Goal: Information Seeking & Learning: Learn about a topic

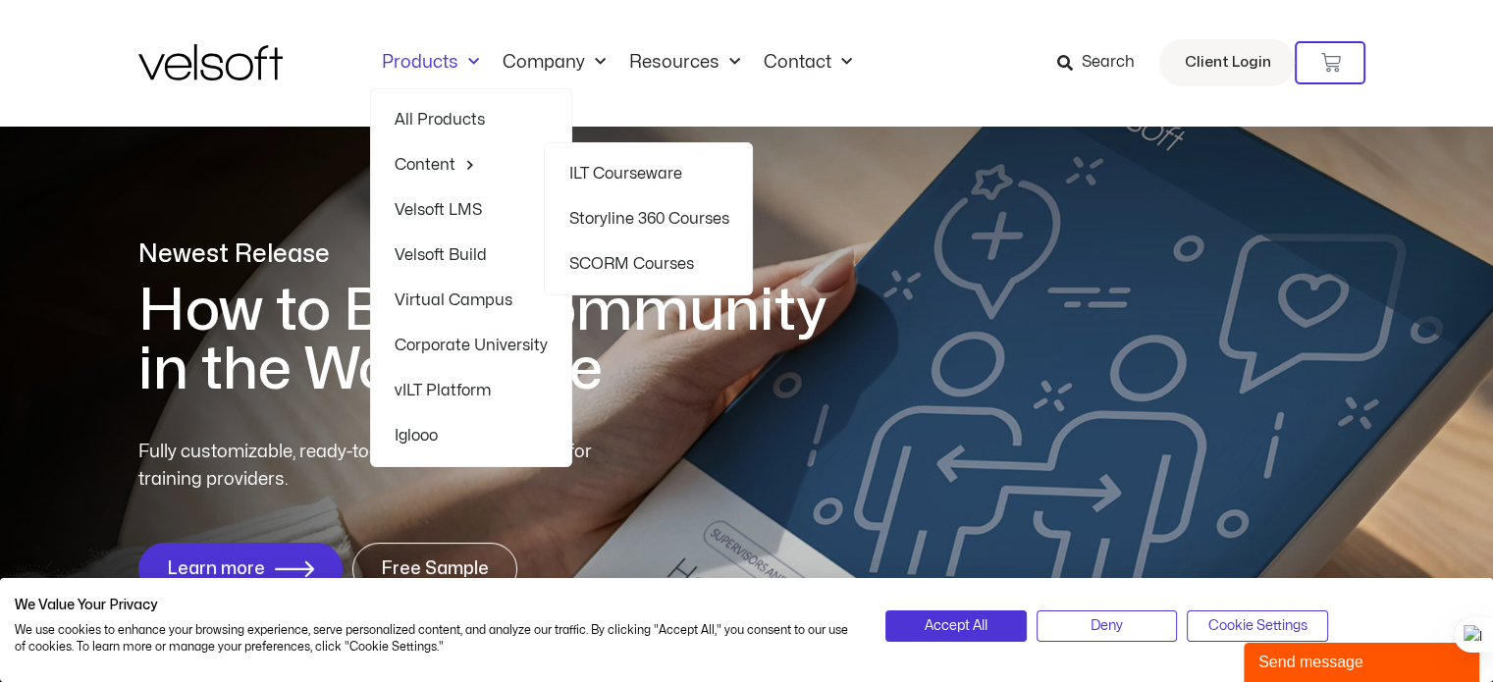
click at [648, 262] on link "SCORM Courses" at bounding box center [648, 263] width 160 height 45
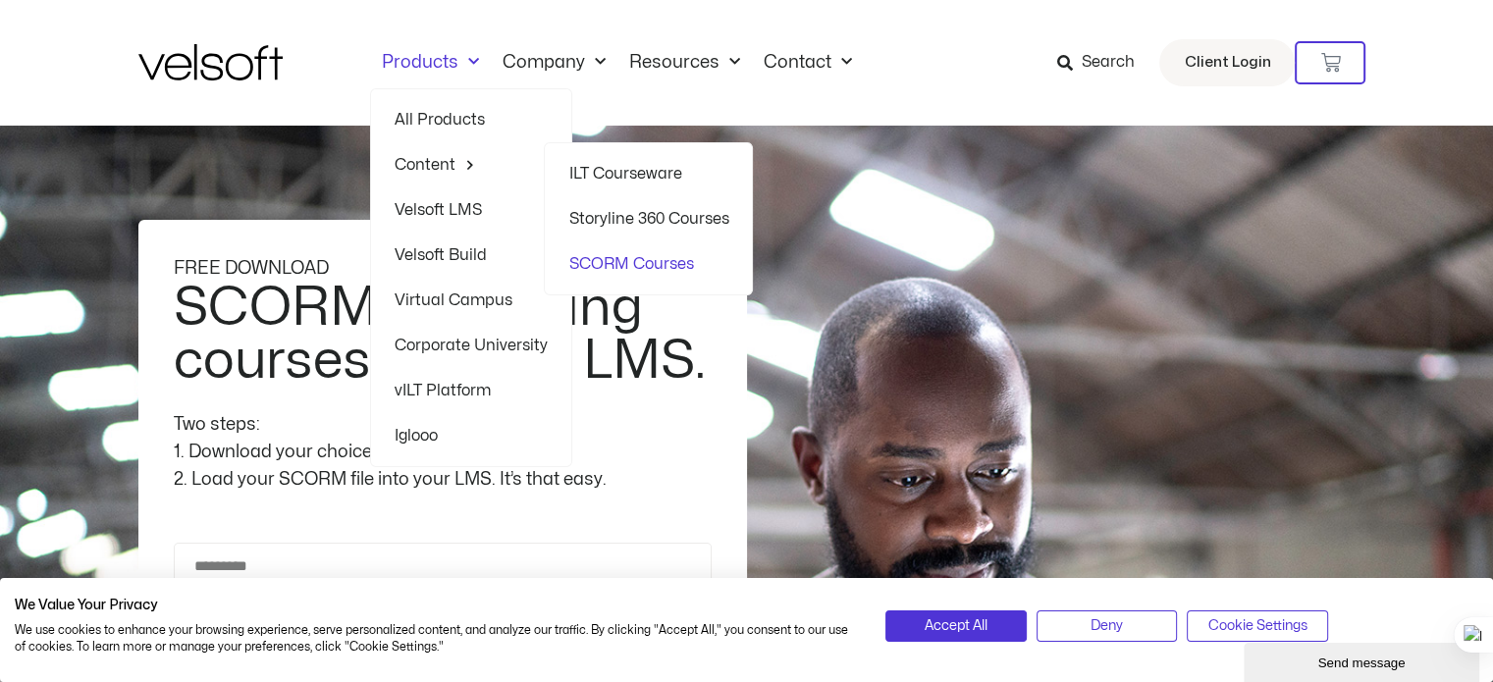
click at [604, 175] on link "ILT Courseware" at bounding box center [648, 173] width 160 height 45
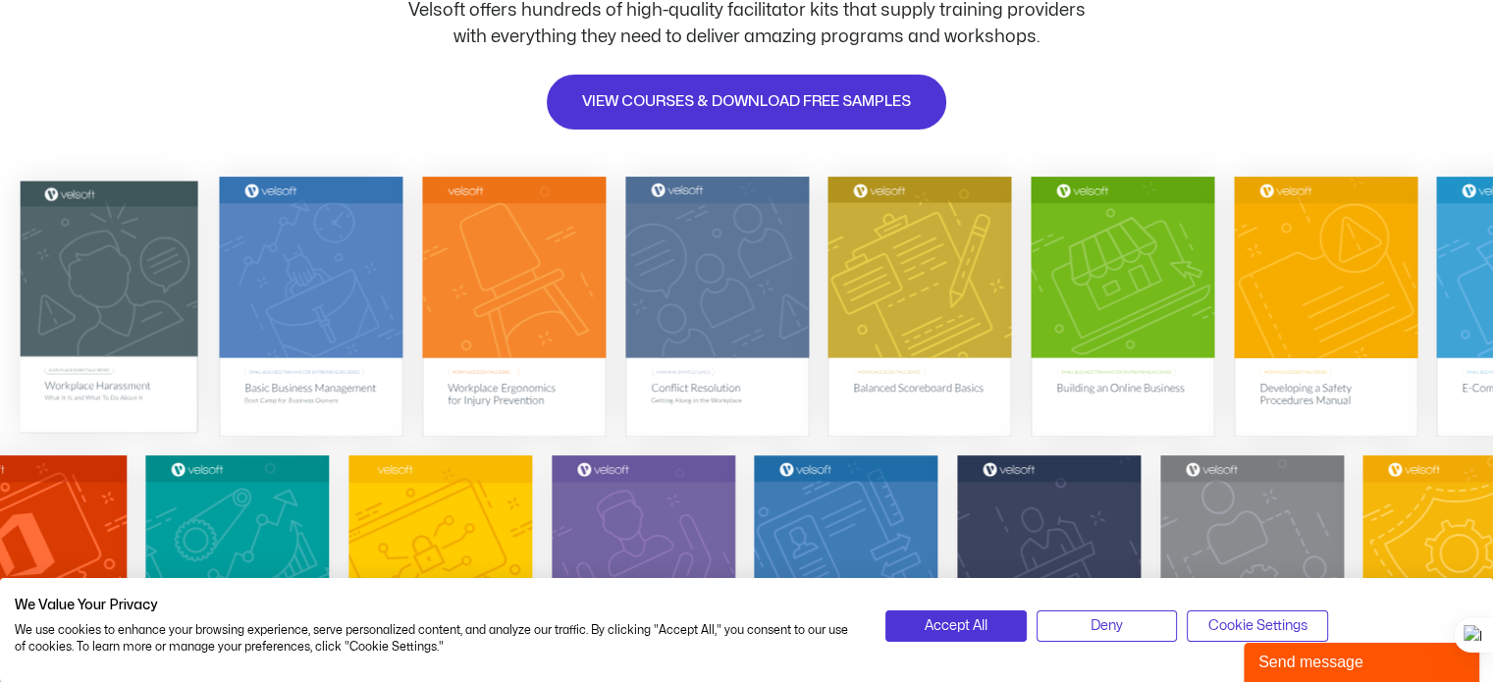
click at [115, 287] on img at bounding box center [109, 306] width 178 height 252
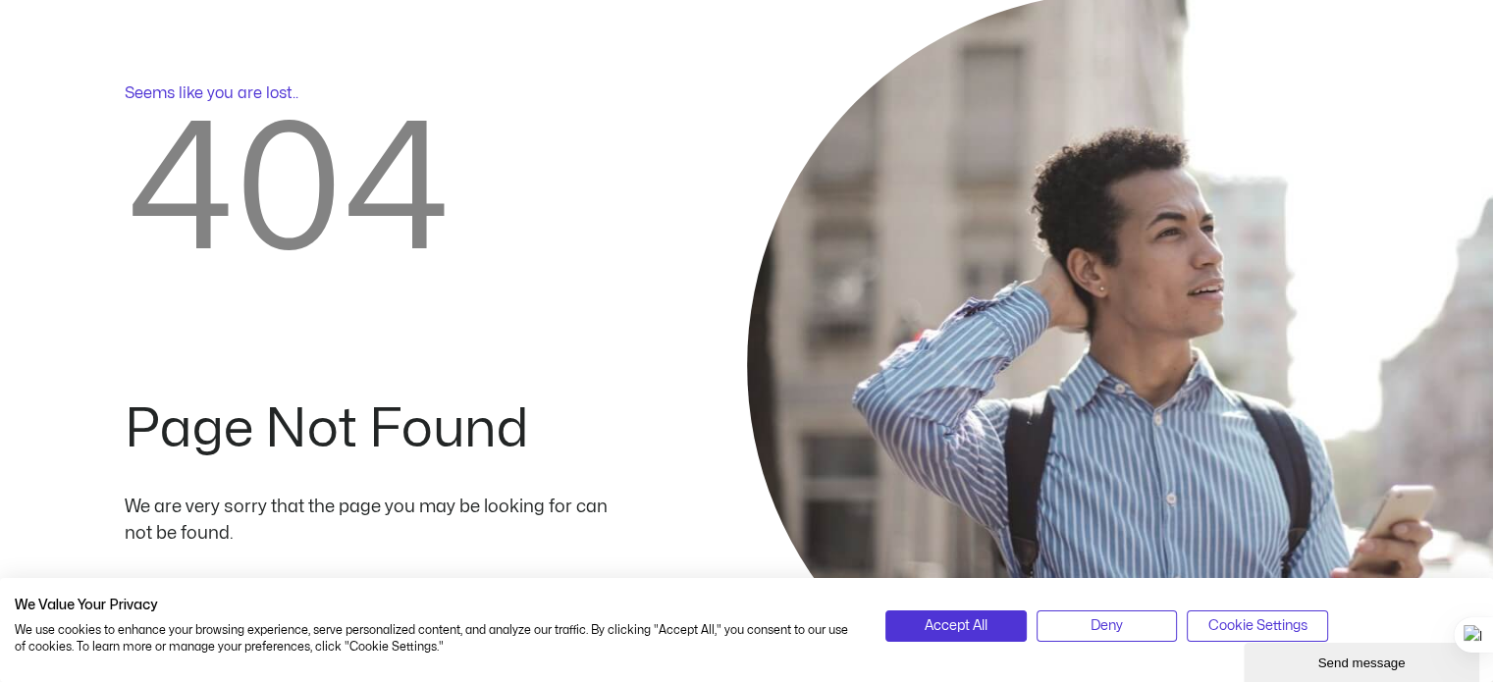
scroll to position [196, 0]
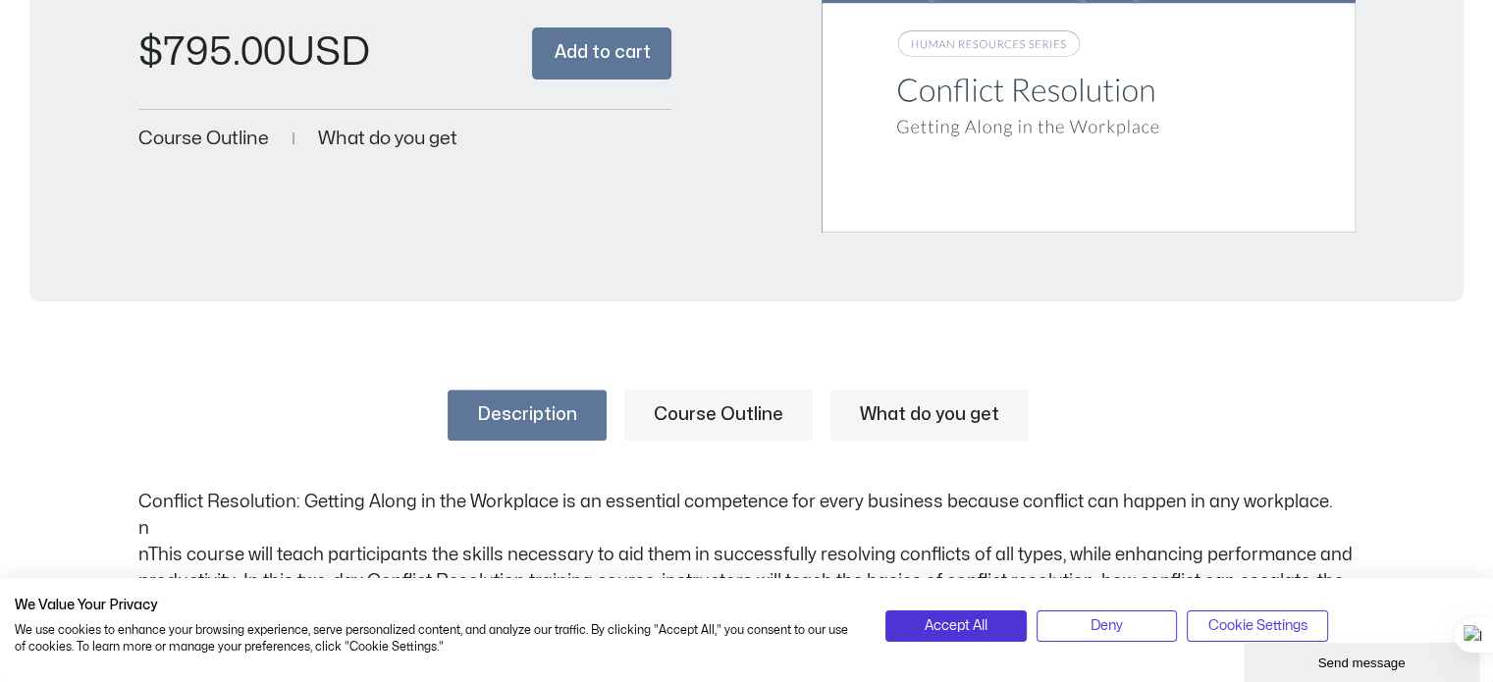
scroll to position [687, 0]
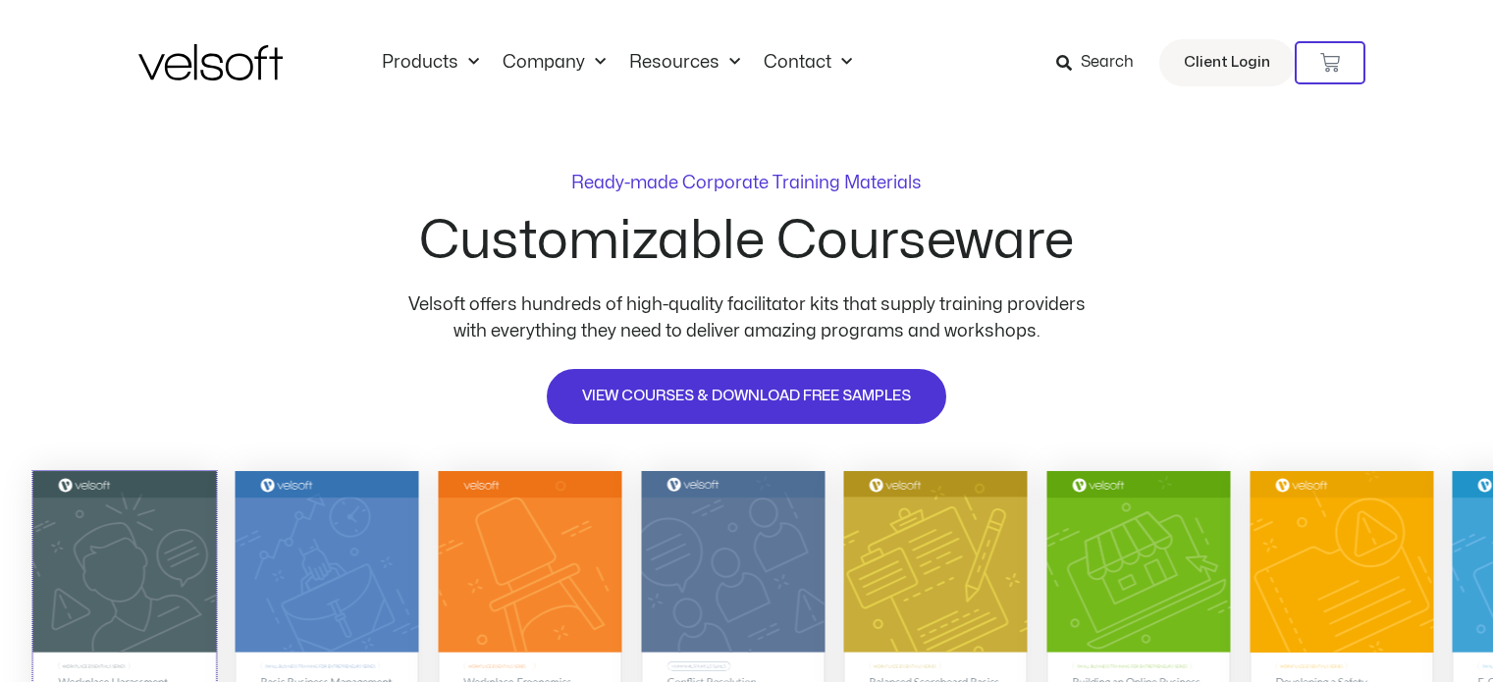
click at [138, 471] on img at bounding box center [124, 601] width 184 height 260
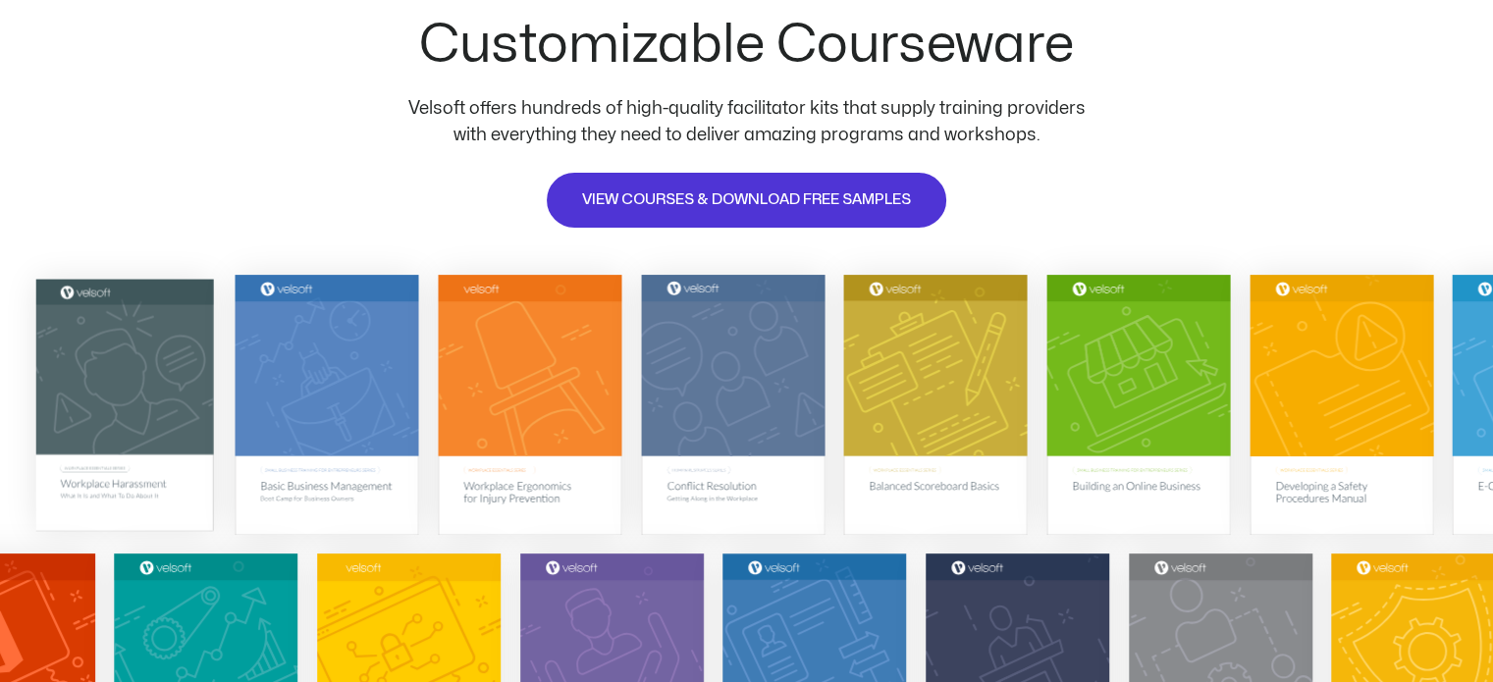
scroll to position [196, 0]
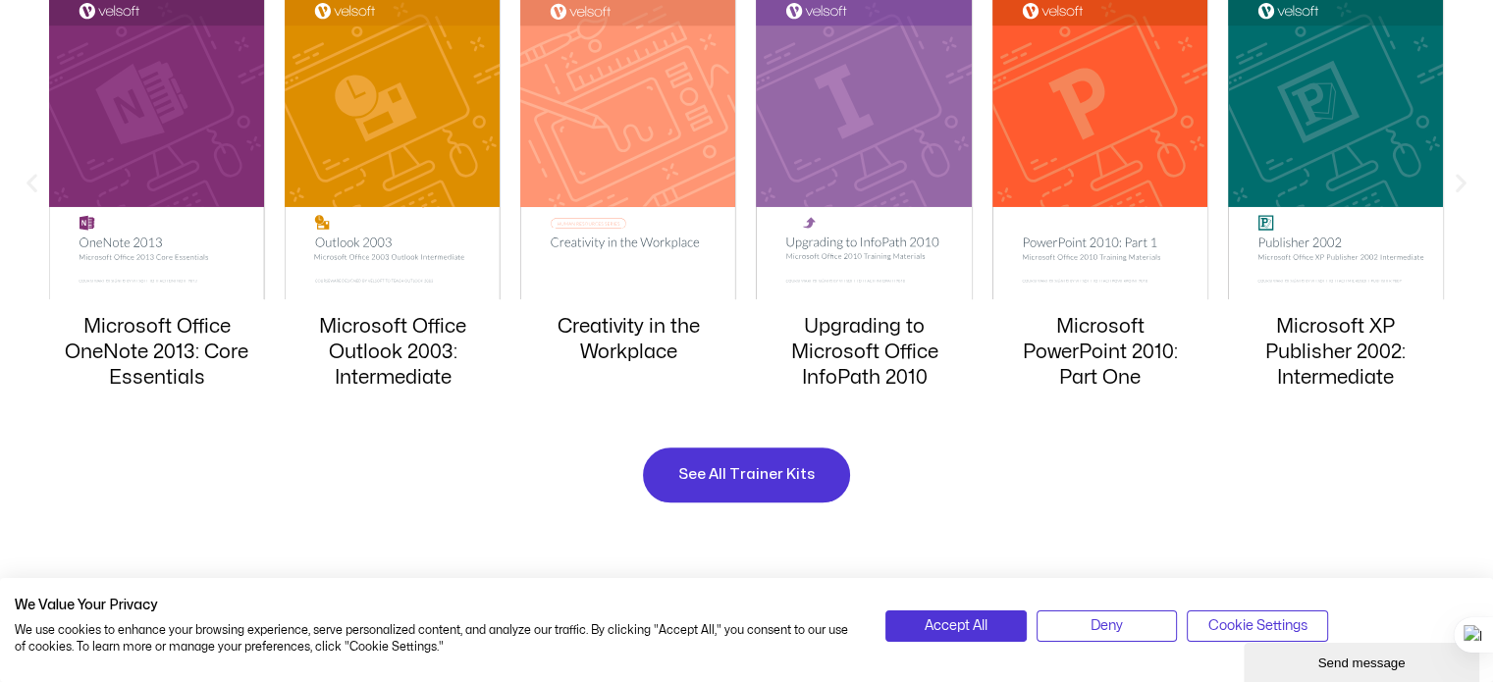
scroll to position [2061, 0]
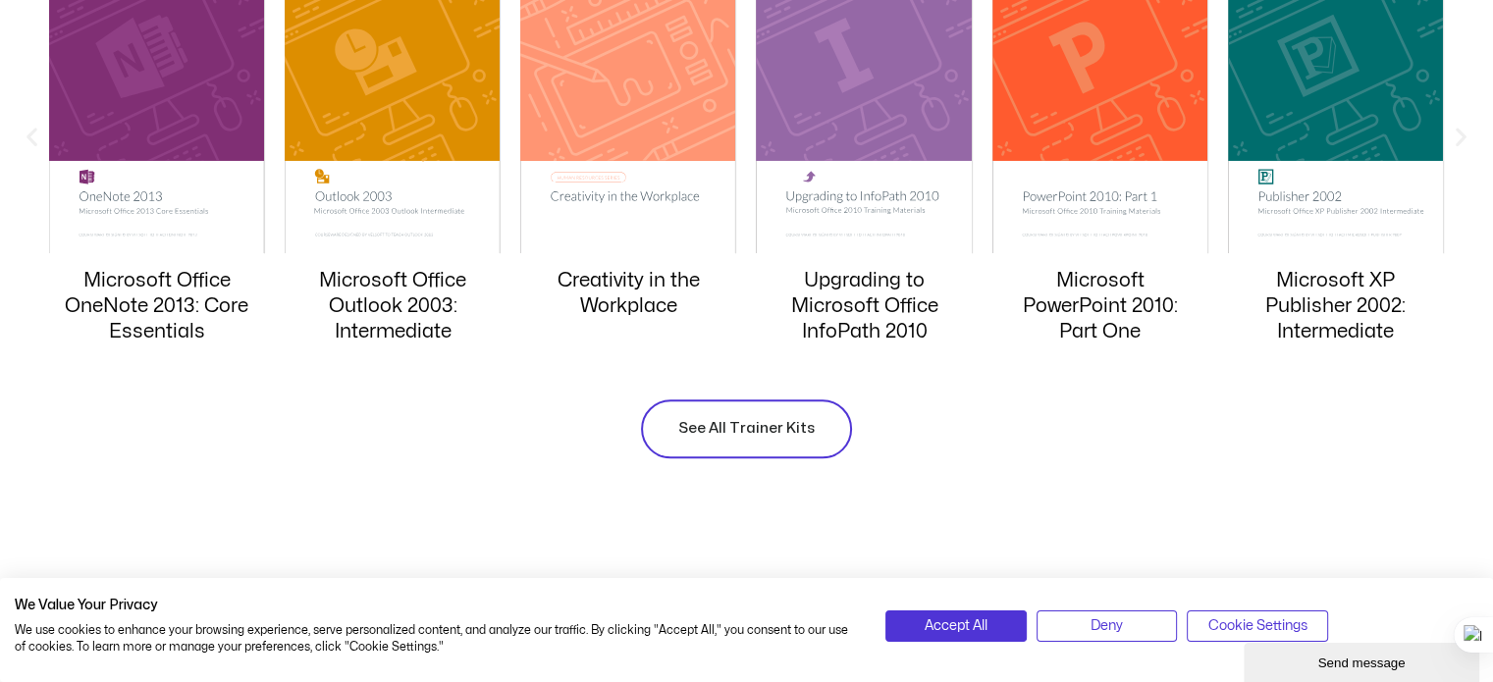
click at [715, 428] on span "See All Trainer Kits" at bounding box center [746, 429] width 136 height 24
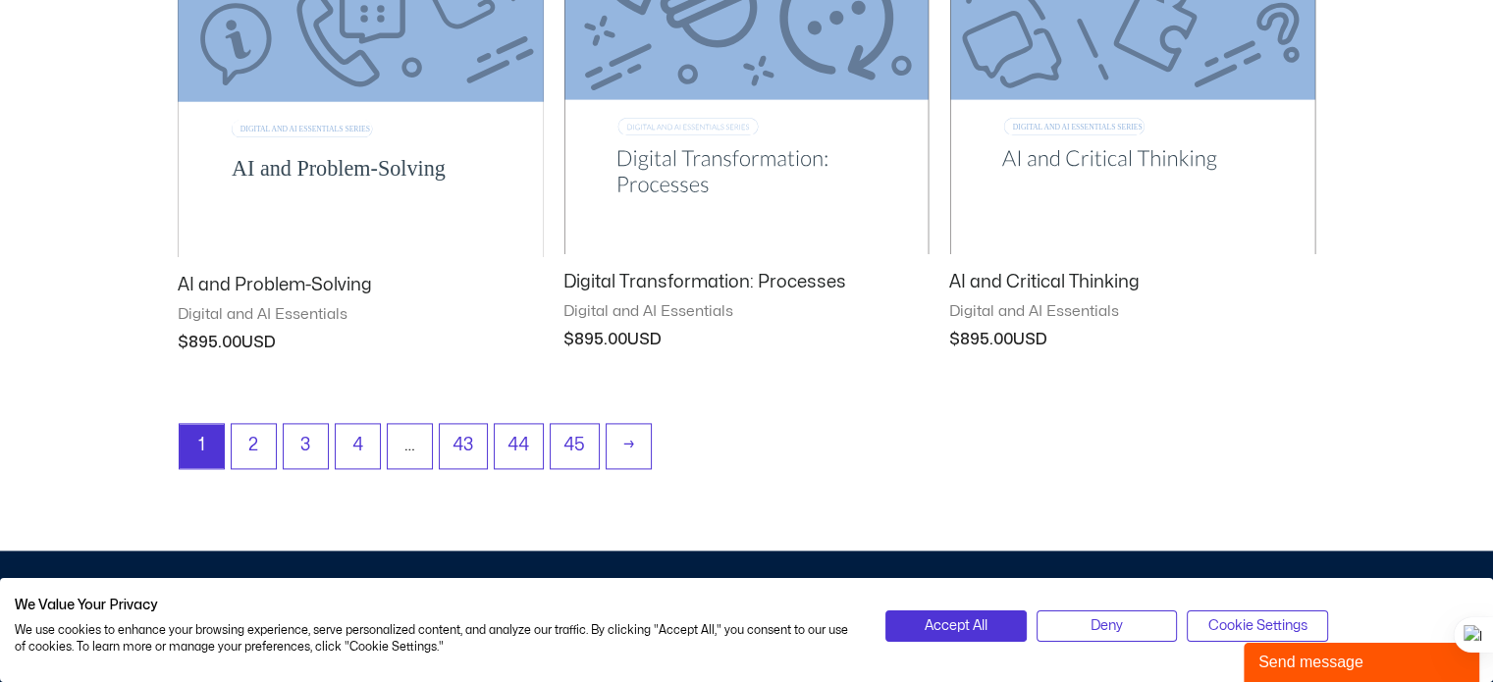
scroll to position [2650, 0]
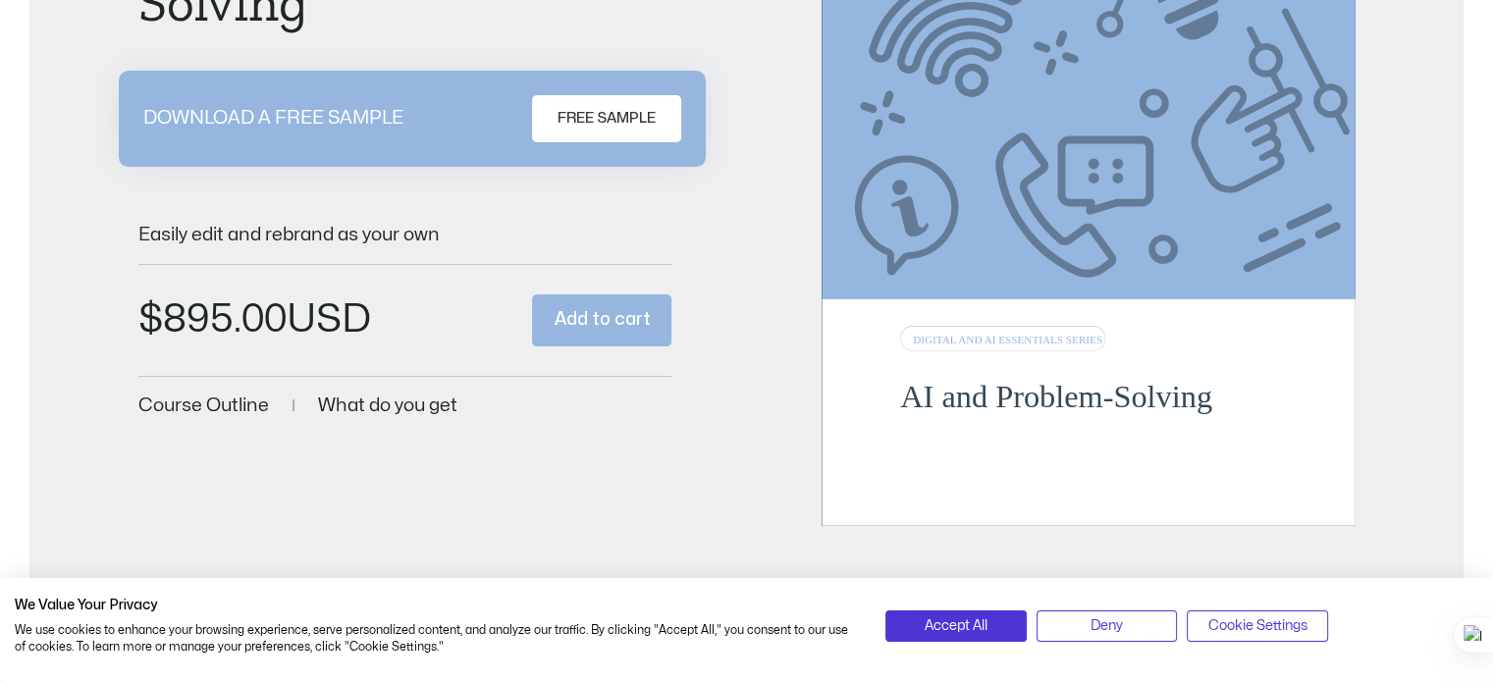
scroll to position [387, 0]
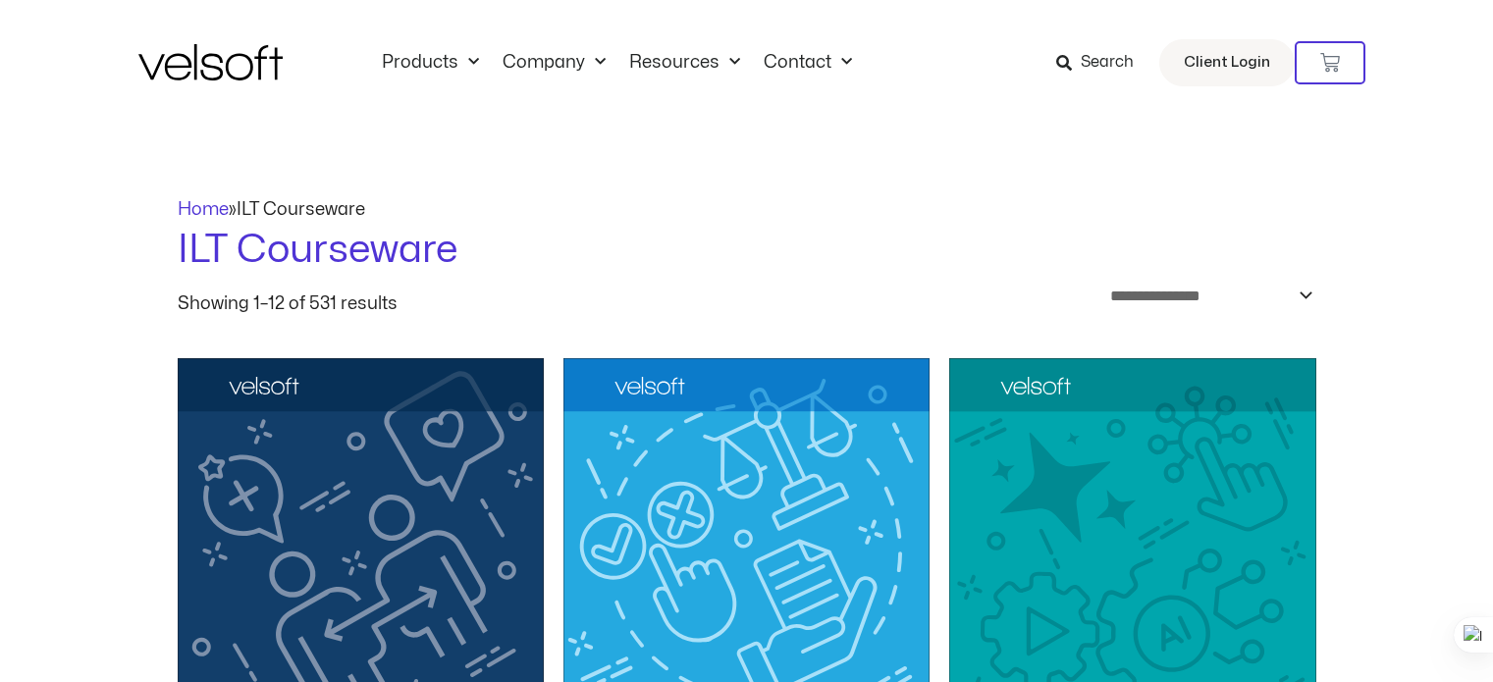
scroll to position [2650, 0]
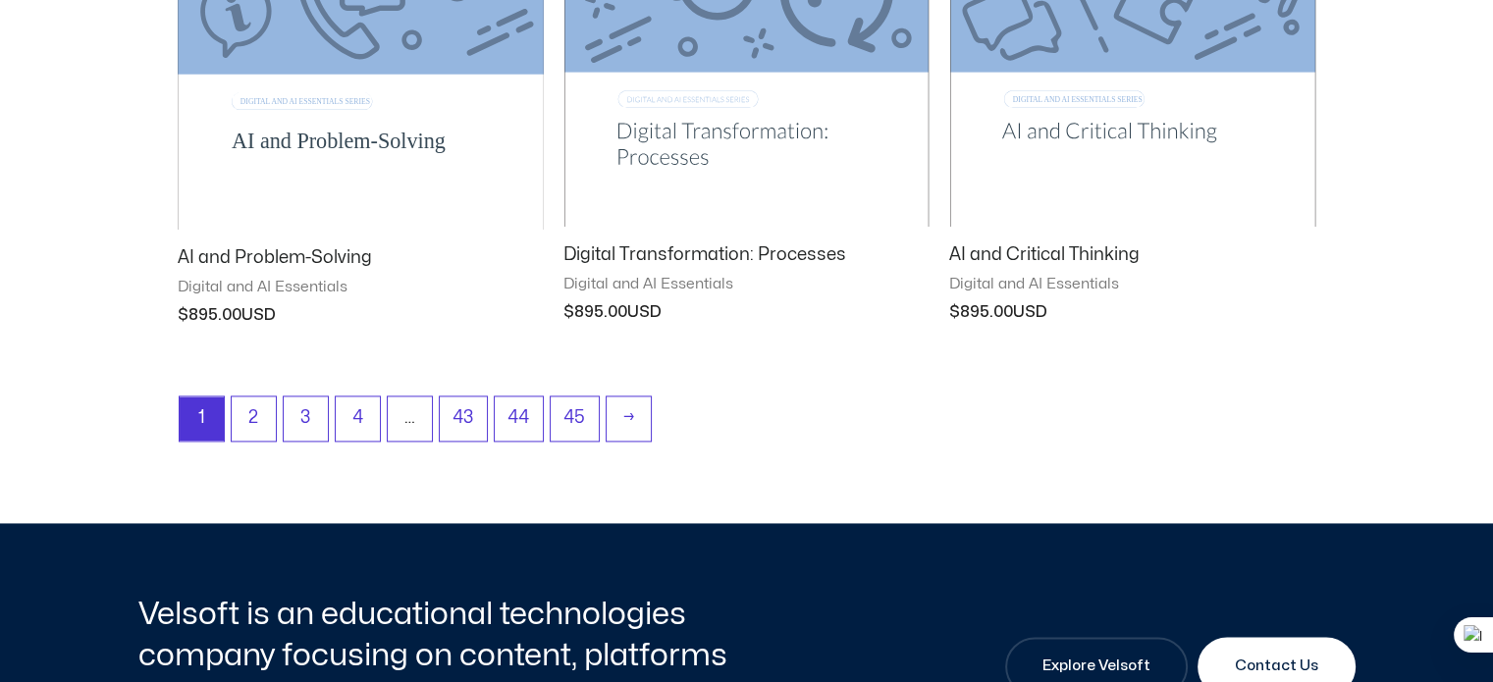
click at [275, 422] on li "2" at bounding box center [254, 419] width 46 height 46
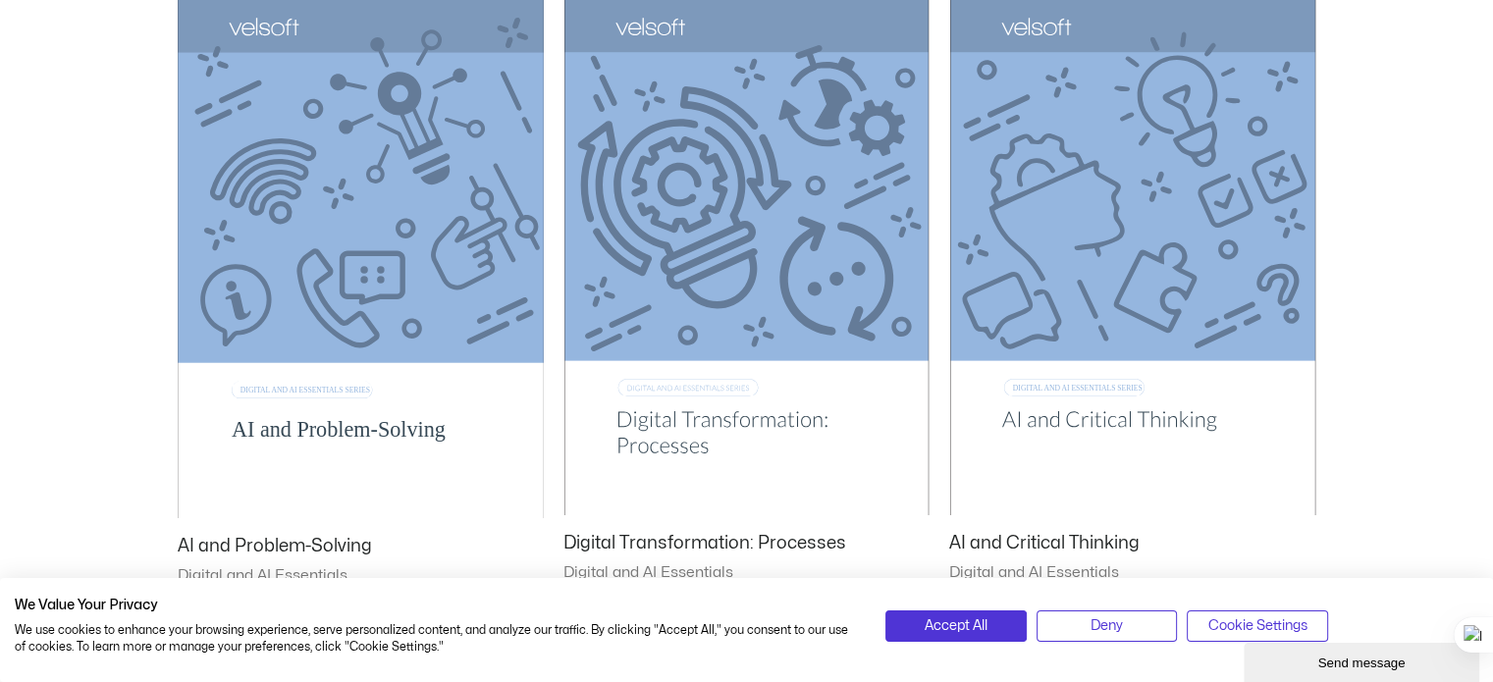
scroll to position [2356, 0]
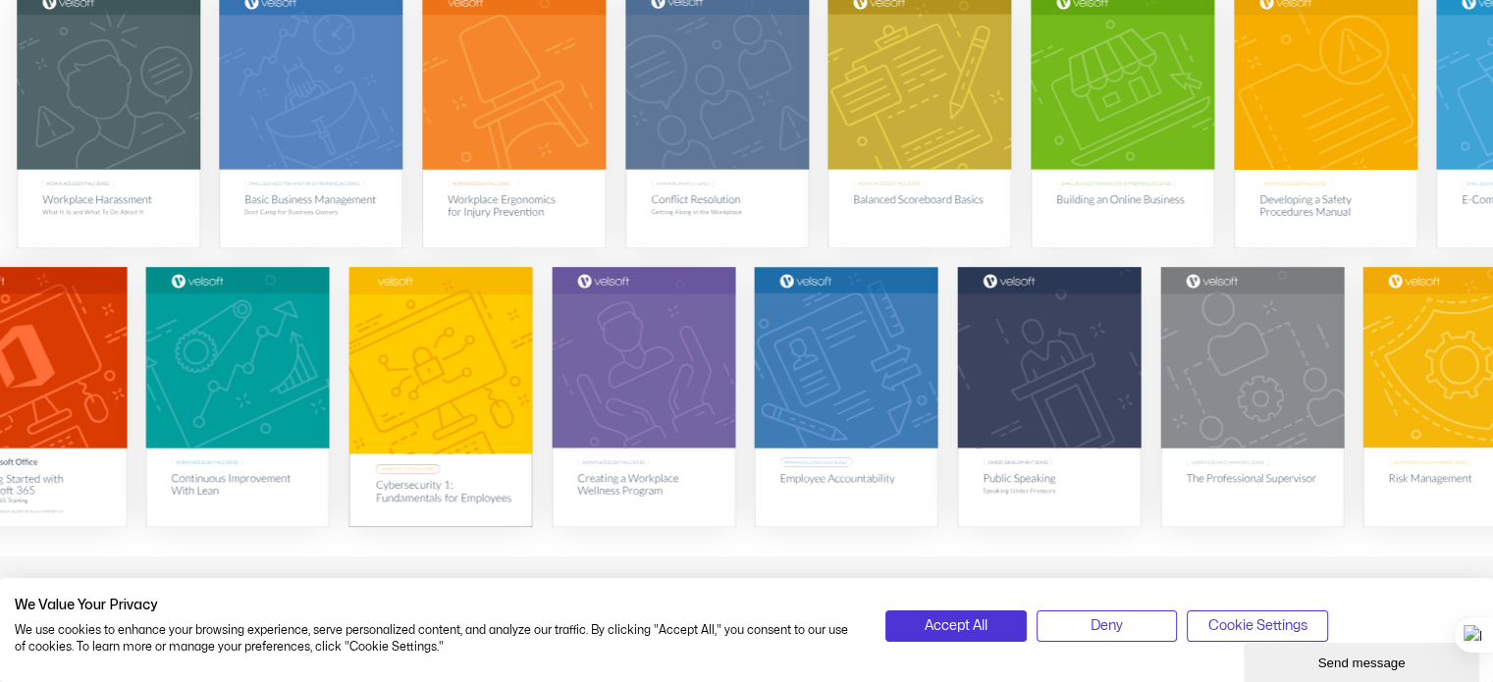
scroll to position [294, 0]
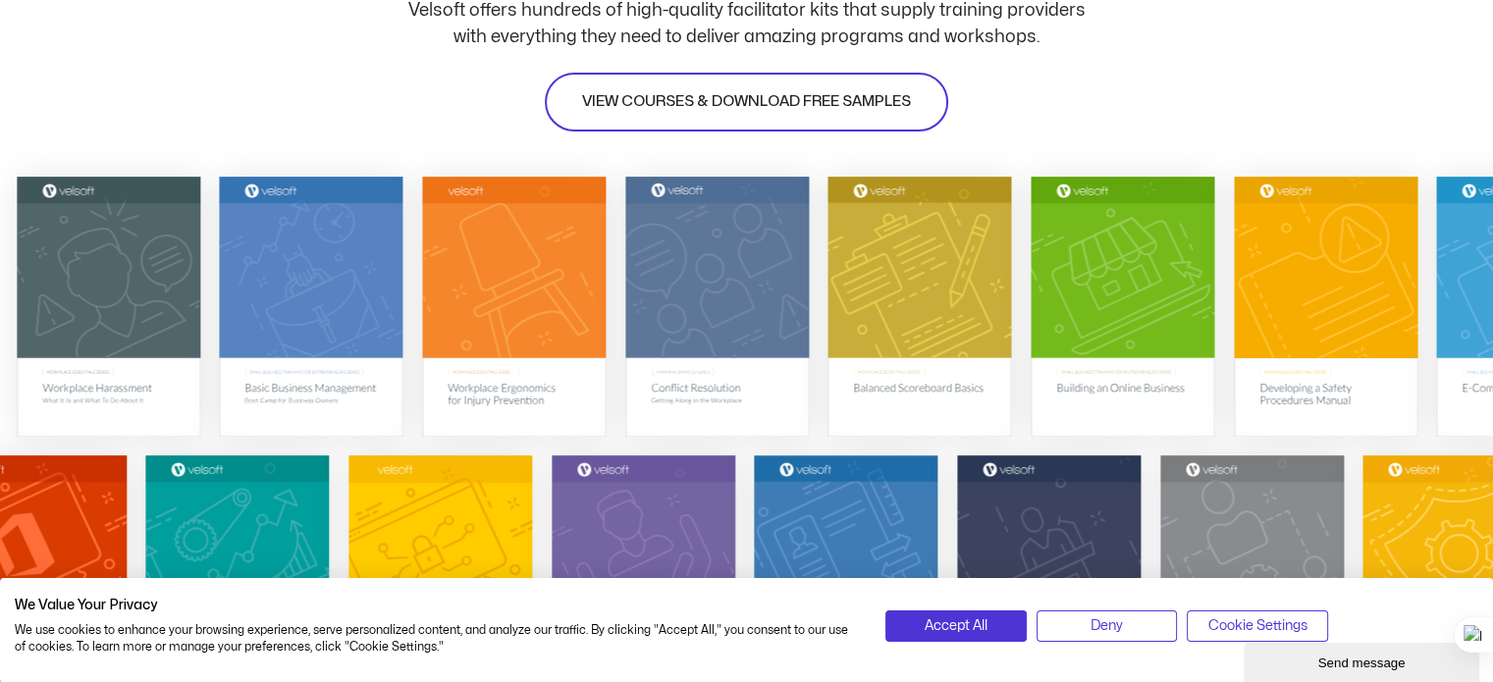
click at [835, 90] on span "VIEW COURSES & DOWNLOAD FREE SAMPLES" at bounding box center [746, 102] width 329 height 24
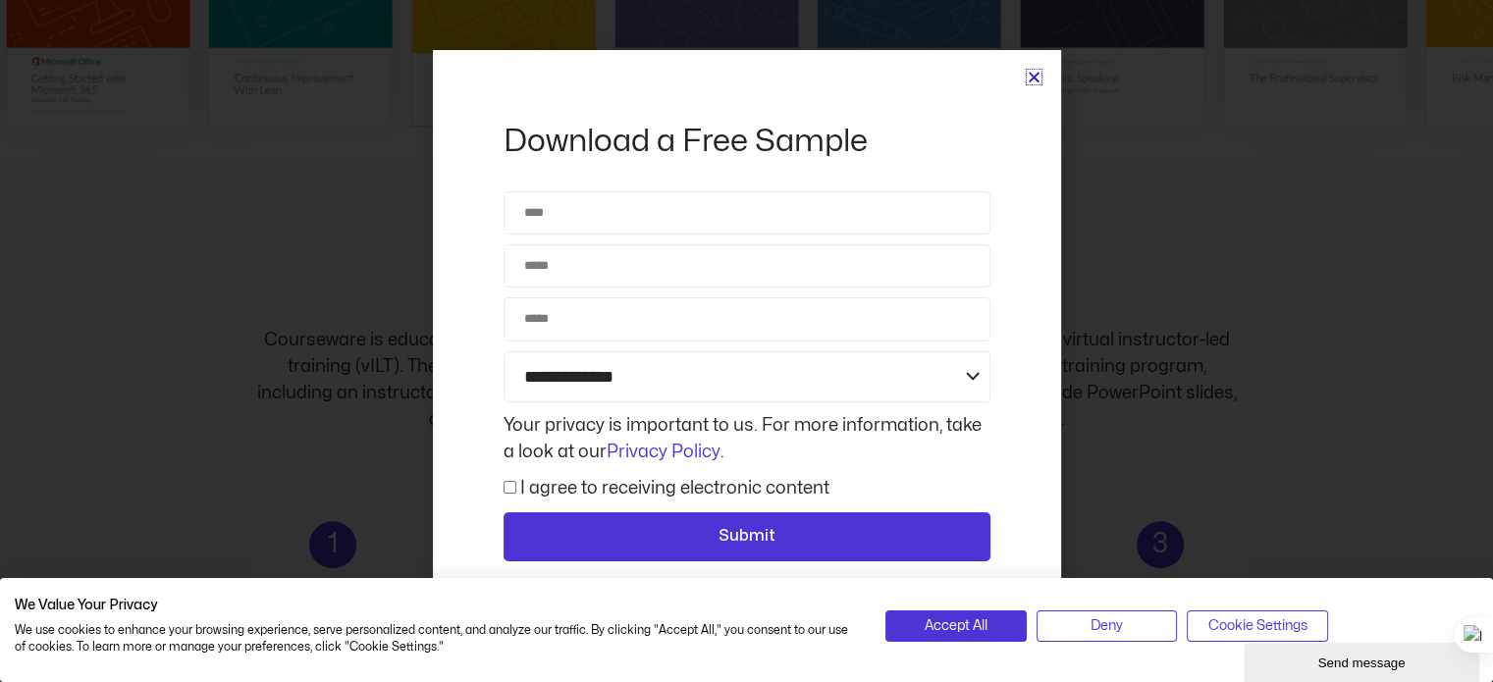
scroll to position [491, 0]
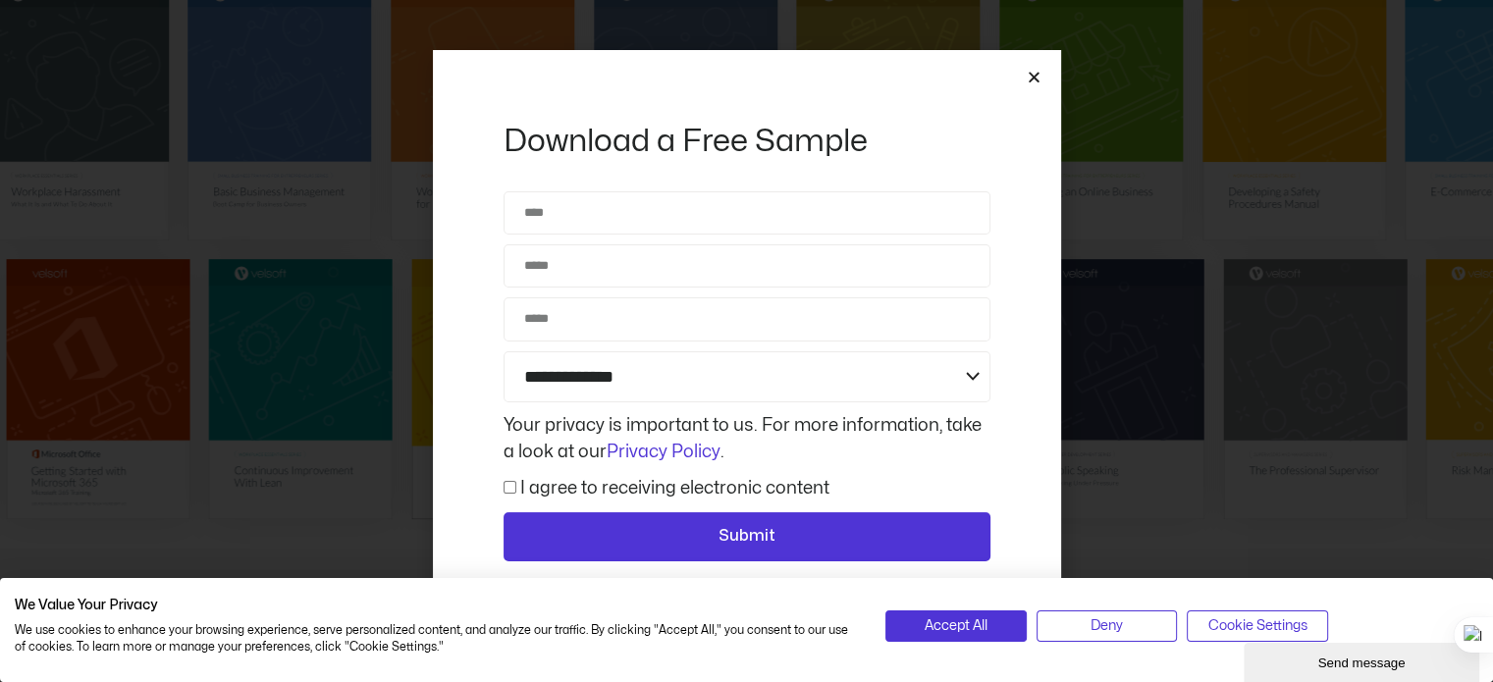
click at [1033, 78] on icon "Close" at bounding box center [1034, 77] width 15 height 15
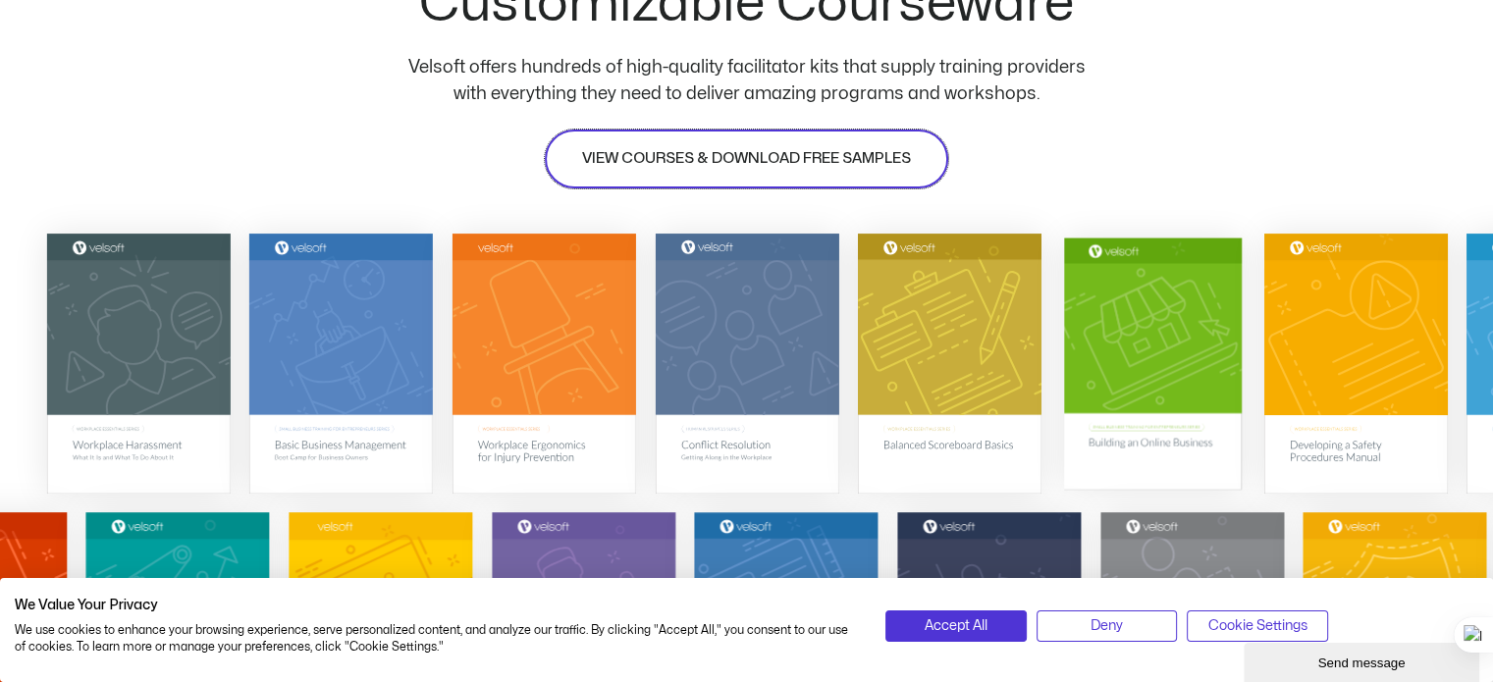
scroll to position [250, 0]
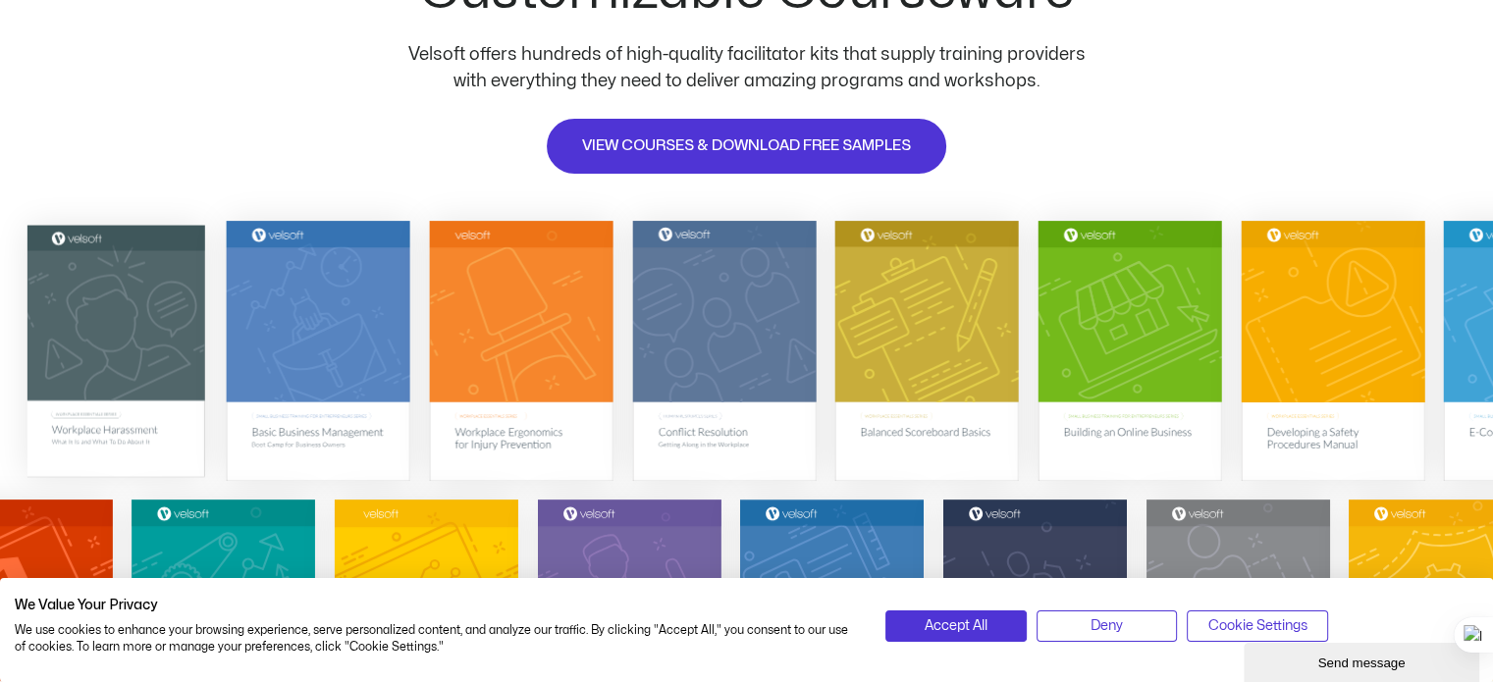
click at [166, 321] on img at bounding box center [116, 350] width 178 height 252
